Goal: Information Seeking & Learning: Learn about a topic

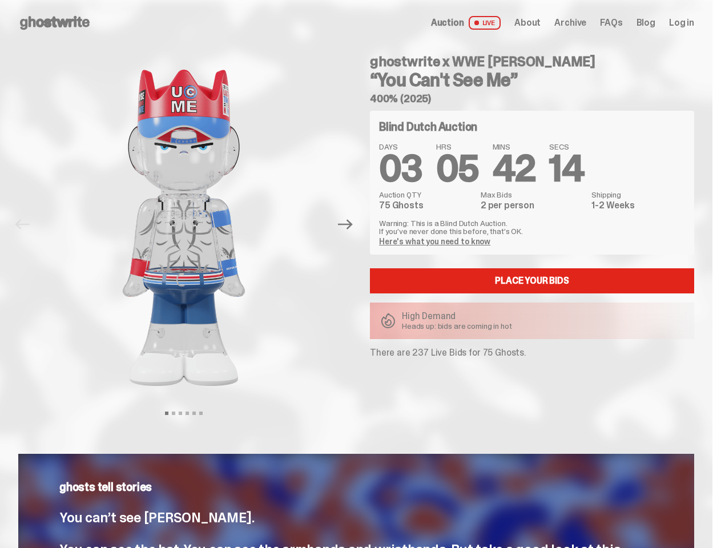
click at [360, 274] on div "ghostwrite x WWE John Cena “You Can't See Me” 400% (2025) Blind Dutch Auction D…" at bounding box center [525, 225] width 338 height 358
click at [191, 224] on img at bounding box center [183, 228] width 291 height 364
click at [350, 224] on icon "Next" at bounding box center [345, 225] width 15 height 10
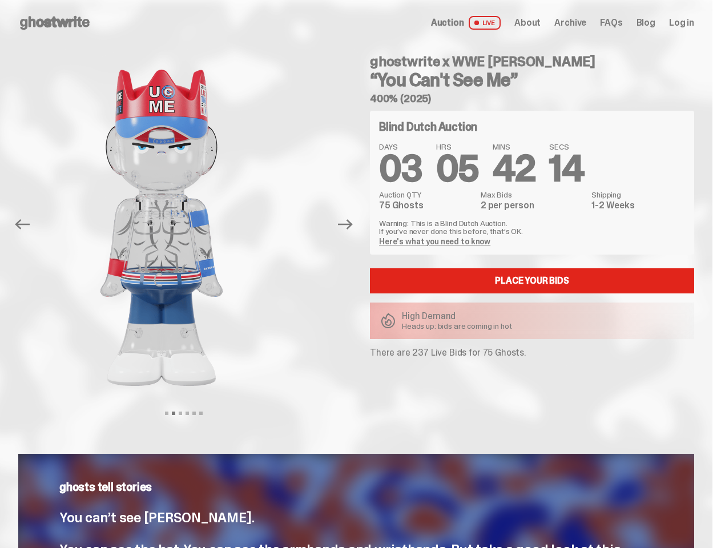
click at [0, 58] on div "ghostwrite x WWE John Cena “You Can't See Me” 400% (2025) Previous Next View sl…" at bounding box center [356, 236] width 713 height 381
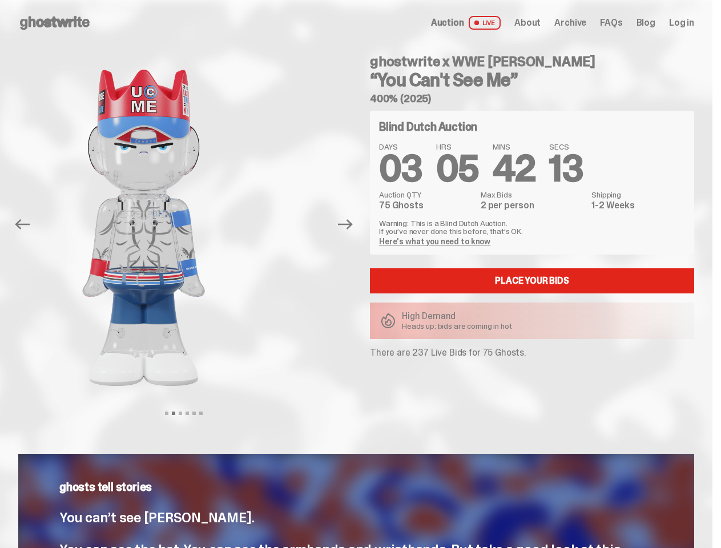
click at [436, 242] on link "Here's what you need to know" at bounding box center [434, 241] width 111 height 10
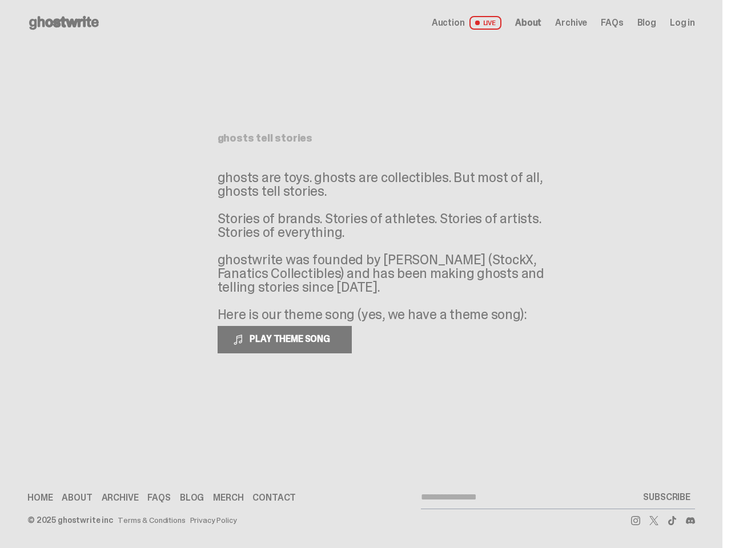
click at [360, 274] on p "ghosts are toys. ghosts are collectibles. But most of all, ghosts tell stories.…" at bounding box center [389, 246] width 343 height 151
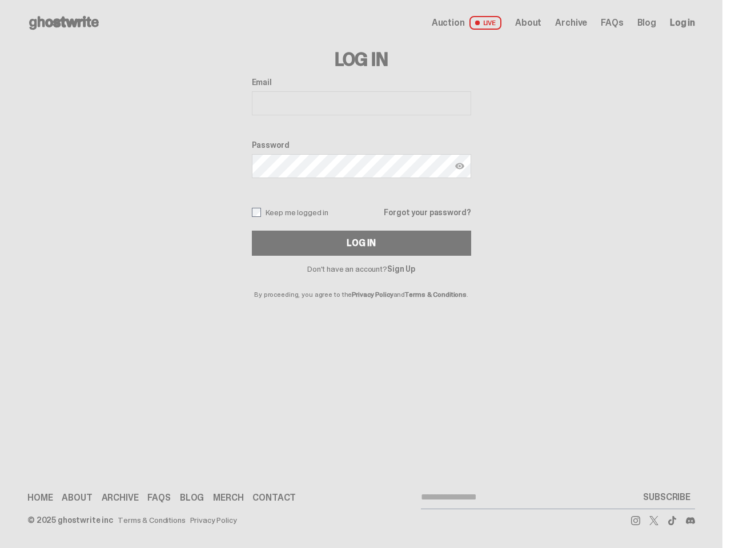
click at [360, 274] on p "By proceeding, you agree to the Privacy Policy and Terms & Conditions ." at bounding box center [361, 285] width 219 height 25
